Goal: Task Accomplishment & Management: Manage account settings

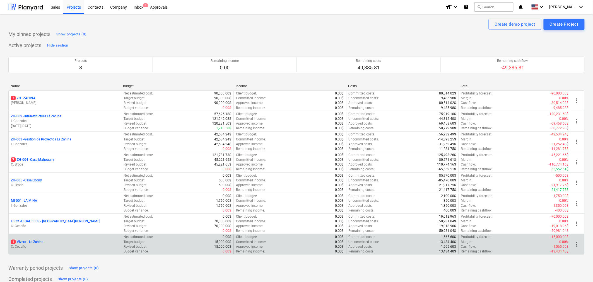
click at [72, 241] on div "1 Vivero - La Zahina" at bounding box center [65, 242] width 108 height 5
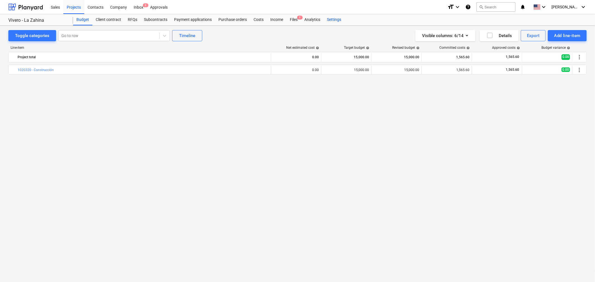
click at [338, 22] on div "Settings" at bounding box center [333, 19] width 21 height 11
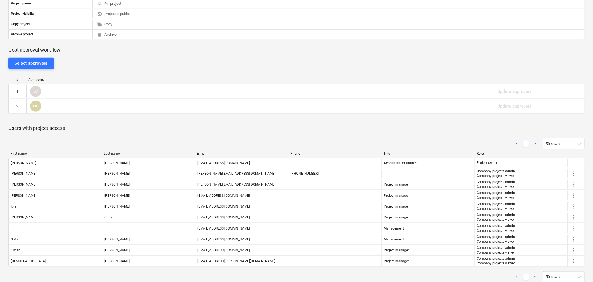
scroll to position [181, 0]
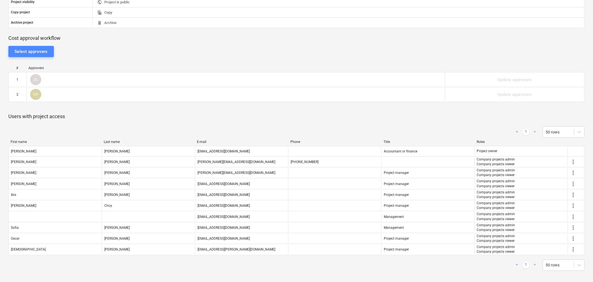
click at [38, 54] on div "Select approvers" at bounding box center [30, 51] width 33 height 7
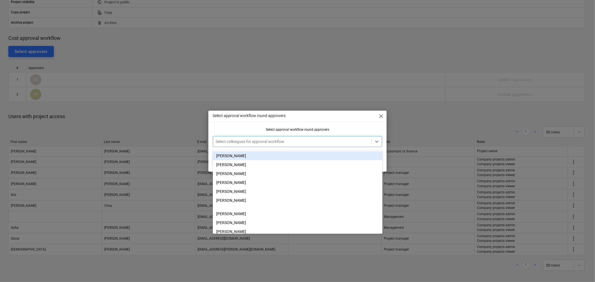
click at [284, 139] on div at bounding box center [292, 142] width 153 height 6
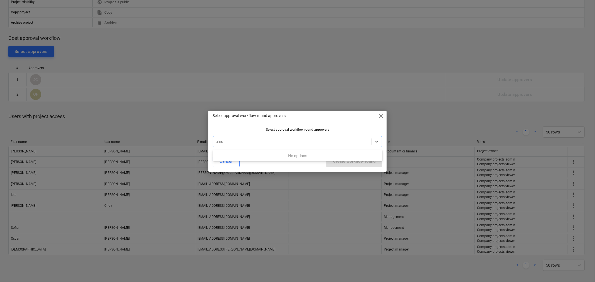
type input "chr"
click at [269, 155] on div "Christian Titze" at bounding box center [297, 155] width 169 height 9
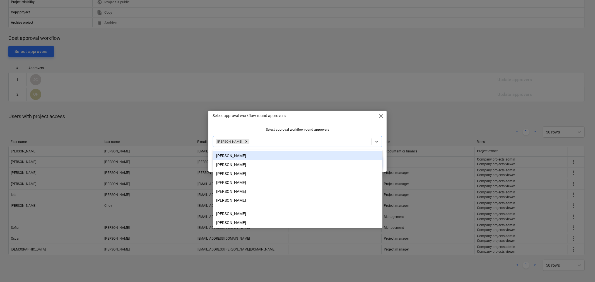
click at [230, 125] on div "Select approval workflow round approvers close Select approval workflow round a…" at bounding box center [297, 141] width 178 height 61
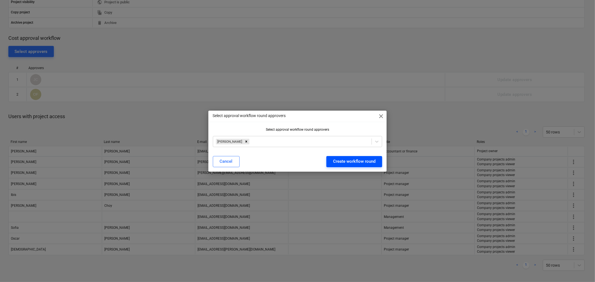
click at [349, 158] on div "Create workflow round" at bounding box center [354, 161] width 42 height 7
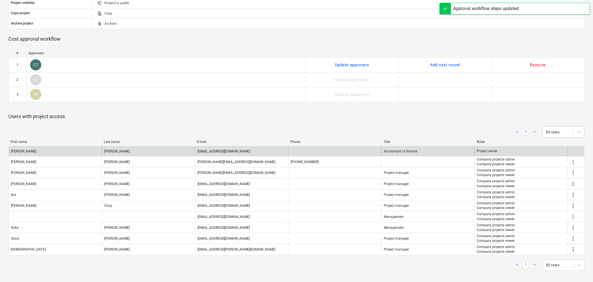
scroll to position [180, 0]
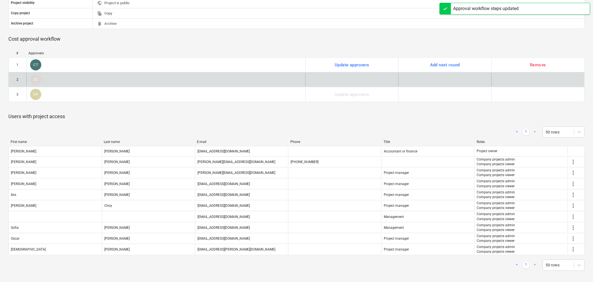
click at [191, 85] on div "JC" at bounding box center [165, 79] width 279 height 13
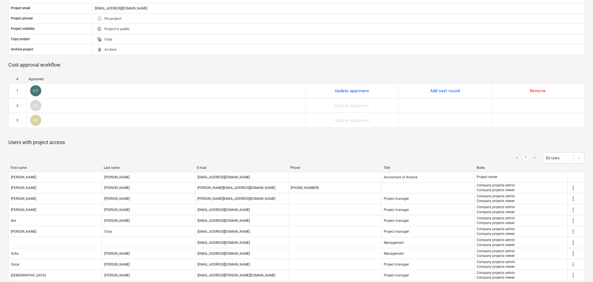
scroll to position [118, 0]
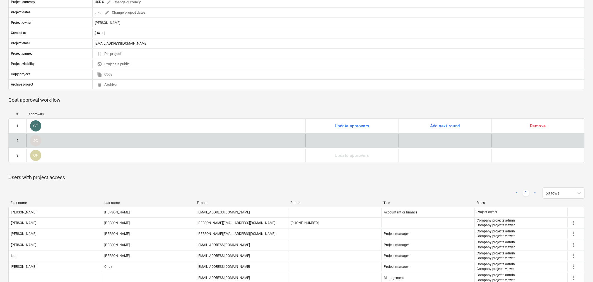
click at [60, 145] on div "JC" at bounding box center [165, 140] width 279 height 13
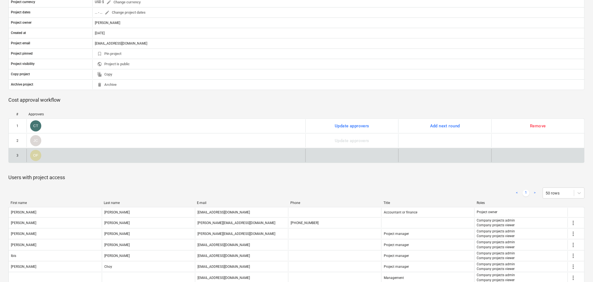
drag, startPoint x: 13, startPoint y: 141, endPoint x: 177, endPoint y: 154, distance: 164.7
click at [177, 154] on div "OF" at bounding box center [165, 155] width 279 height 13
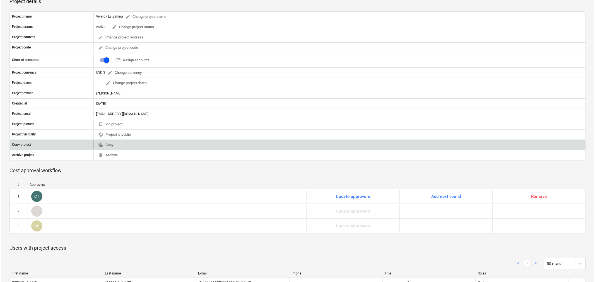
scroll to position [0, 0]
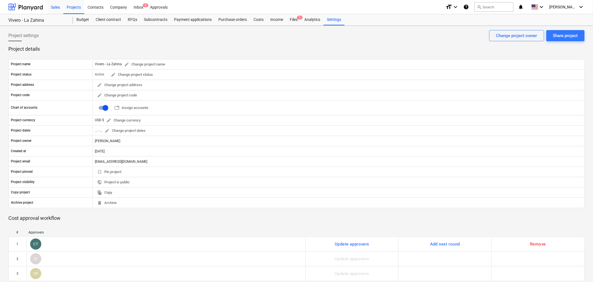
click at [57, 6] on div "Sales" at bounding box center [55, 7] width 16 height 14
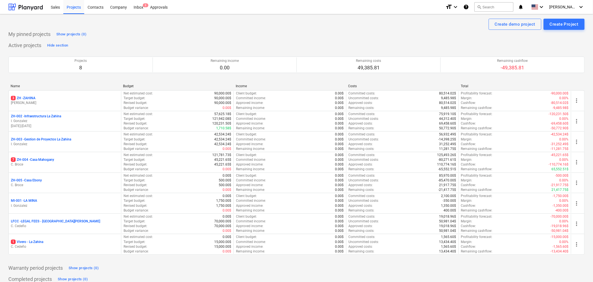
click at [564, 8] on div "Project fetching failed You do not have permissions for this action" at bounding box center [514, 9] width 151 height 18
click at [575, 6] on div "Project fetching failed You do not have permissions for this action" at bounding box center [514, 9] width 151 height 18
click at [570, 11] on div "J. Cattan keyboard_arrow_down" at bounding box center [566, 7] width 35 height 14
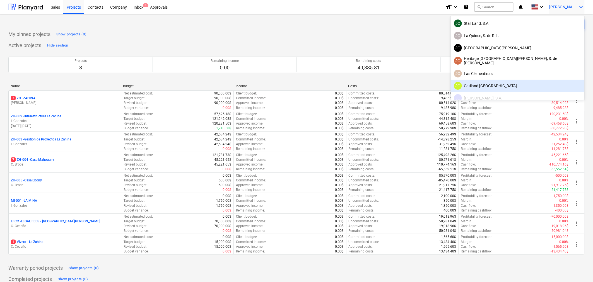
click at [541, 88] on div "JC Catiland Panama" at bounding box center [517, 86] width 127 height 8
